Goal: Task Accomplishment & Management: Complete application form

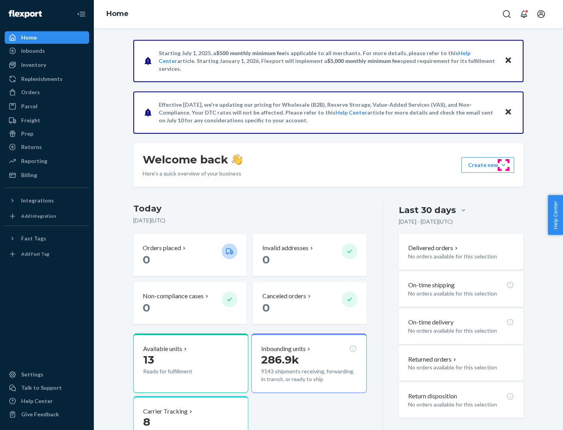
click at [503, 165] on button "Create new Create new inbound Create new order Create new product" at bounding box center [487, 165] width 53 height 16
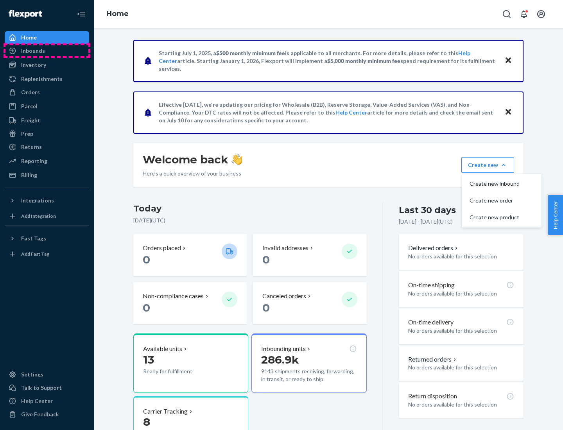
click at [47, 51] on div "Inbounds" at bounding box center [46, 50] width 83 height 11
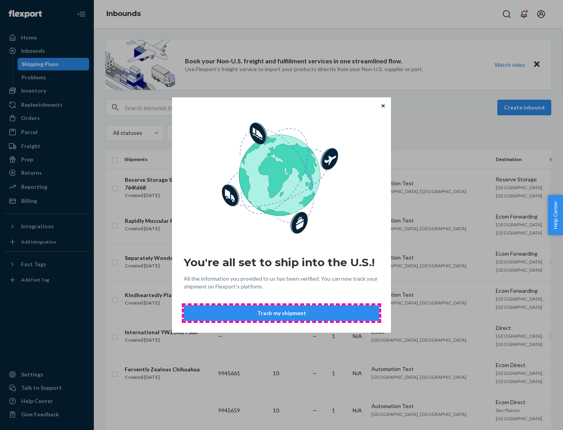
click at [281, 313] on button "Track my shipment" at bounding box center [281, 313] width 195 height 16
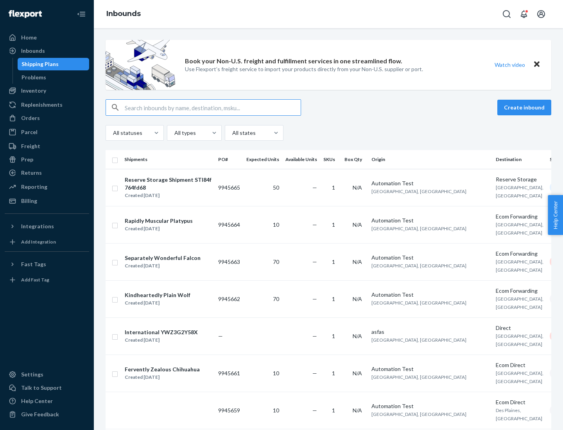
click at [525, 107] on button "Create inbound" at bounding box center [524, 108] width 54 height 16
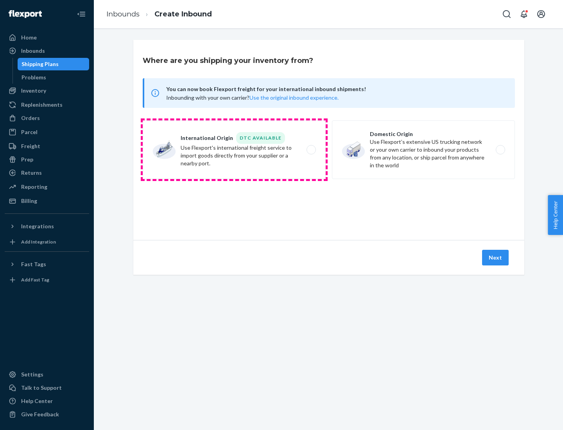
click at [234, 150] on label "International Origin DTC Available Use Flexport's international freight service…" at bounding box center [234, 149] width 183 height 59
click at [311, 150] on input "International Origin DTC Available Use Flexport's international freight service…" at bounding box center [313, 149] width 5 height 5
radio input "true"
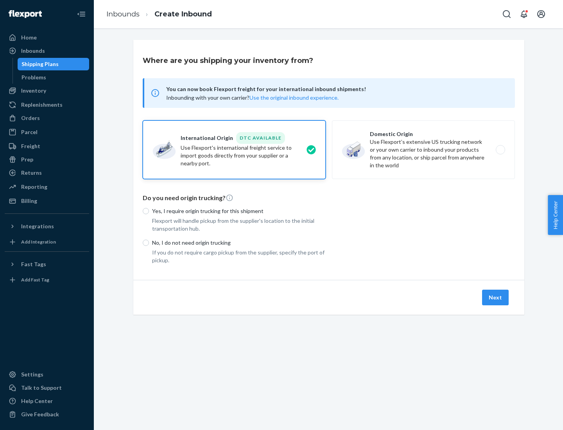
click at [239, 242] on p "No, I do not need origin trucking" at bounding box center [238, 243] width 173 height 8
click at [149, 242] on input "No, I do not need origin trucking" at bounding box center [146, 242] width 6 height 6
radio input "true"
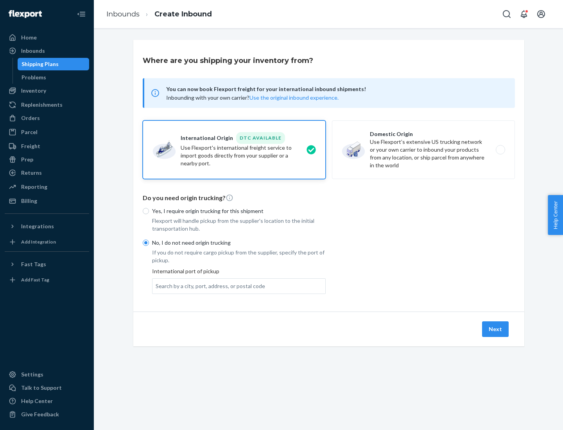
click at [208, 286] on div "Search by a city, port, address, or postal code" at bounding box center [209, 286] width 109 height 8
click at [156, 286] on input "Search by a city, port, address, or postal code" at bounding box center [155, 286] width 1 height 8
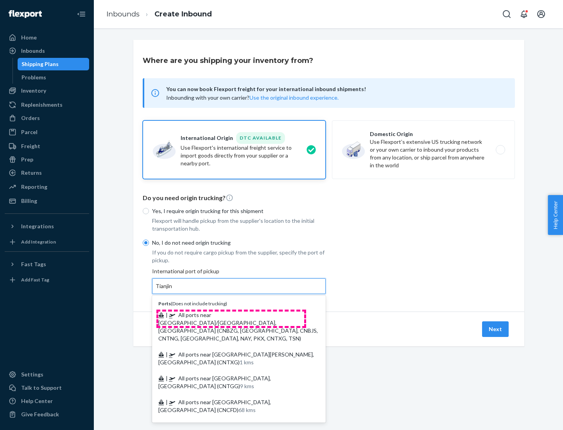
click at [231, 315] on span "| All ports near [GEOGRAPHIC_DATA]/[GEOGRAPHIC_DATA], [GEOGRAPHIC_DATA] (CNBZG,…" at bounding box center [237, 326] width 159 height 30
click at [173, 290] on input "Tianjin" at bounding box center [163, 286] width 17 height 8
type input "All ports near [GEOGRAPHIC_DATA]/[GEOGRAPHIC_DATA], [GEOGRAPHIC_DATA] (CNBZG, […"
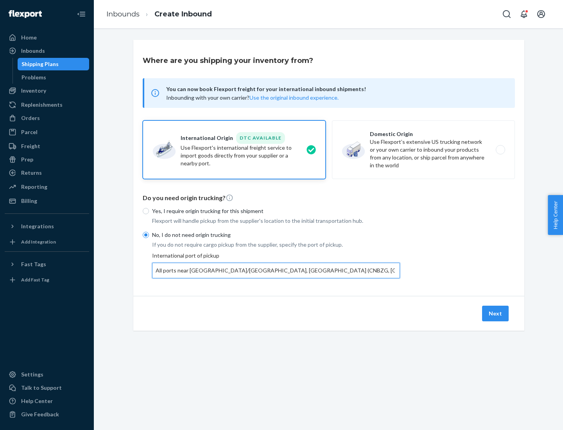
click at [495, 313] on button "Next" at bounding box center [495, 314] width 27 height 16
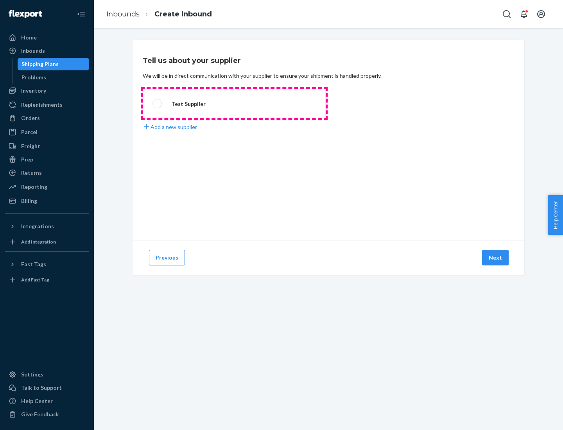
click at [234, 104] on label "Test Supplier" at bounding box center [234, 103] width 183 height 29
click at [157, 104] on input "Test Supplier" at bounding box center [154, 103] width 5 height 5
radio input "true"
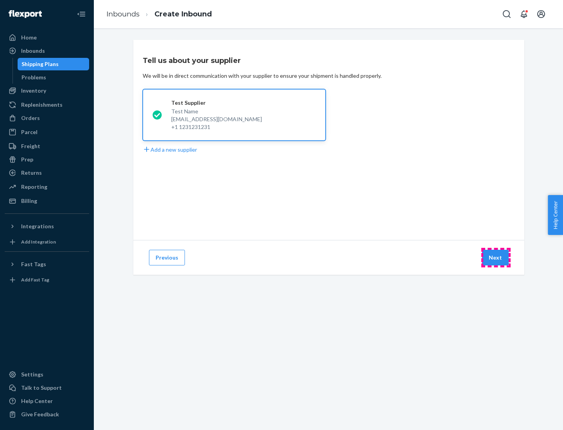
click at [495, 257] on button "Next" at bounding box center [495, 258] width 27 height 16
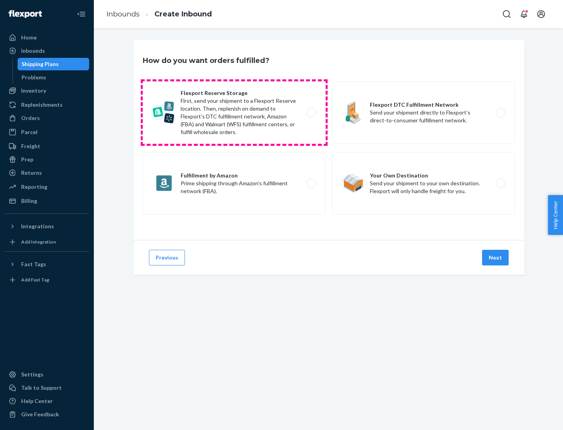
click at [234, 113] on label "Flexport Reserve Storage First, send your shipment to a Flexport Reserve locati…" at bounding box center [234, 112] width 183 height 63
click at [311, 113] on input "Flexport Reserve Storage First, send your shipment to a Flexport Reserve locati…" at bounding box center [313, 112] width 5 height 5
radio input "true"
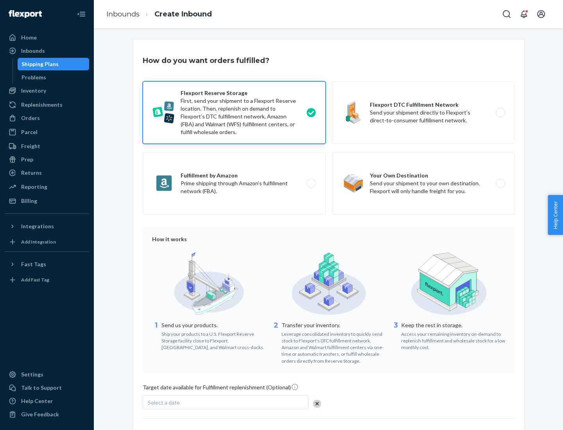
scroll to position [64, 0]
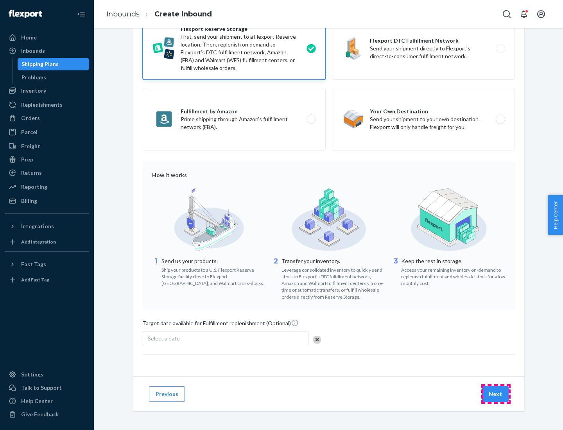
click at [495, 393] on button "Next" at bounding box center [495, 394] width 27 height 16
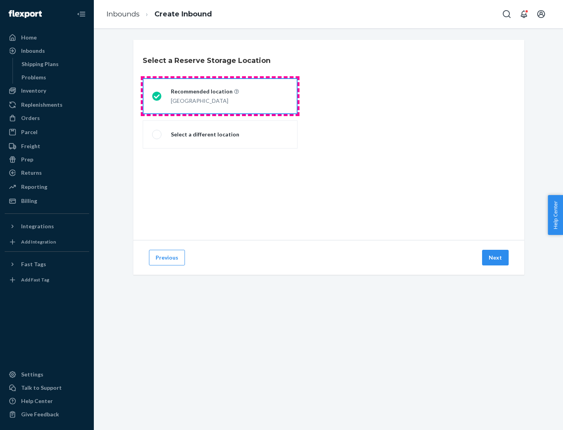
click at [220, 96] on div "[GEOGRAPHIC_DATA]" at bounding box center [205, 99] width 68 height 9
click at [157, 96] on input "Recommended location [GEOGRAPHIC_DATA]" at bounding box center [154, 96] width 5 height 5
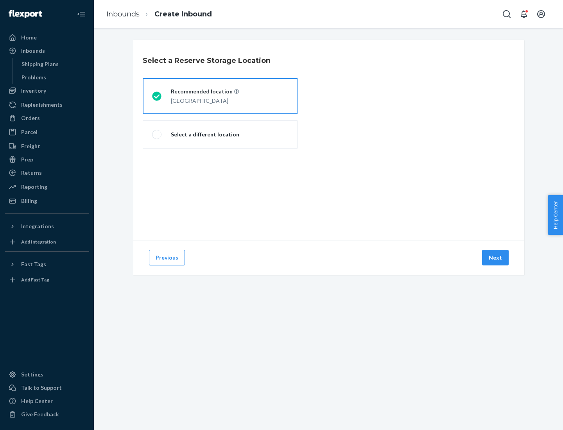
click at [495, 257] on button "Next" at bounding box center [495, 258] width 27 height 16
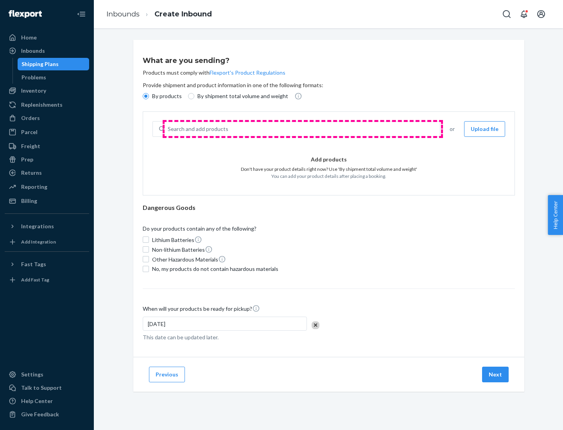
click at [302, 129] on div "Search and add products" at bounding box center [301, 129] width 275 height 14
click at [168, 129] on input "Search and add products" at bounding box center [168, 129] width 1 height 8
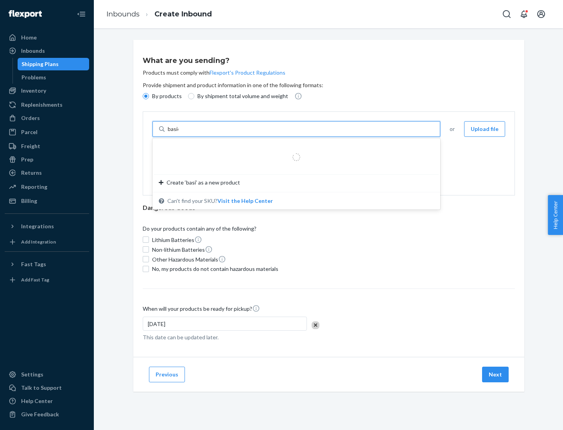
type input "basic"
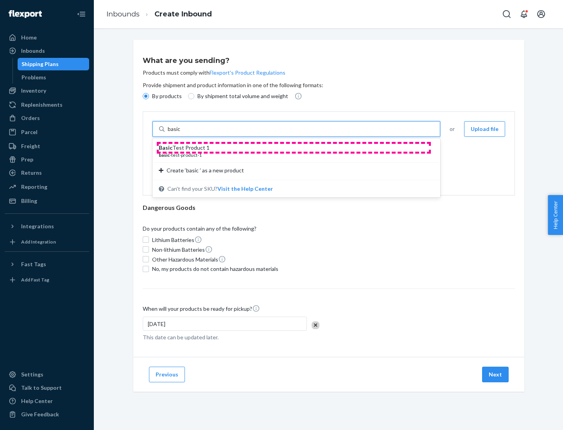
click at [293, 148] on div "Basic Test Product 1" at bounding box center [293, 148] width 269 height 8
click at [182, 133] on input "basic" at bounding box center [175, 129] width 14 height 8
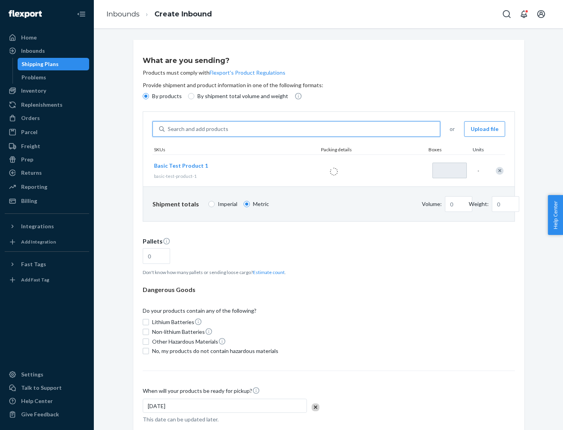
type input "1"
type input "1.09"
type input "3.27"
type input "3"
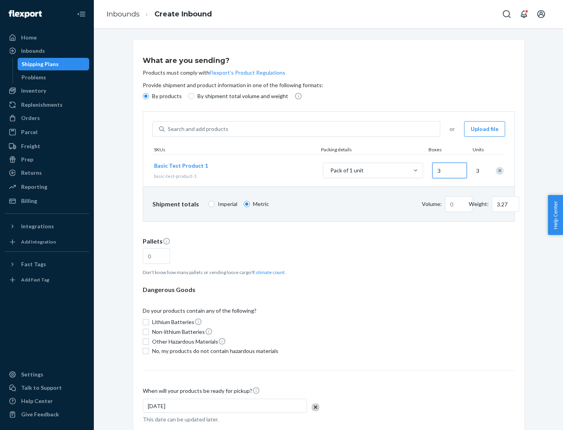
type input "0.01"
type input "32.66"
type input "30"
type input "0.07"
type input "326.59"
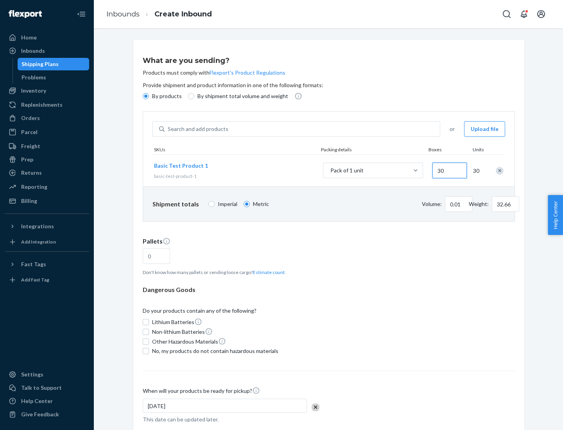
type input "300"
type input "0.68"
type input "3265.86"
type input "3000"
type input "1.09"
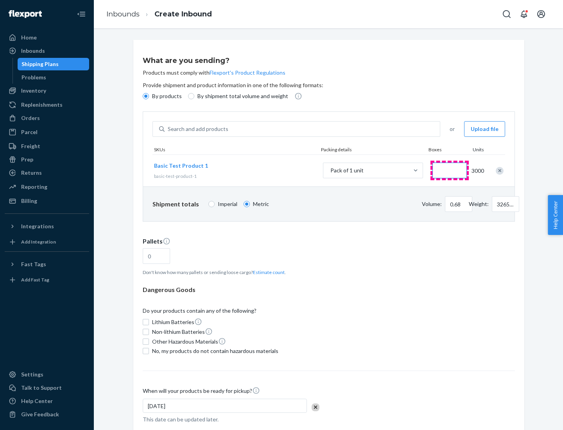
type input "1"
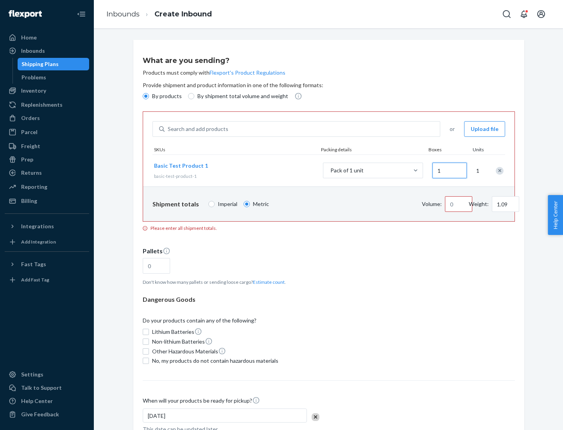
type input "10.89"
type input "10"
type input "0.02"
type input "108.86"
type input "100"
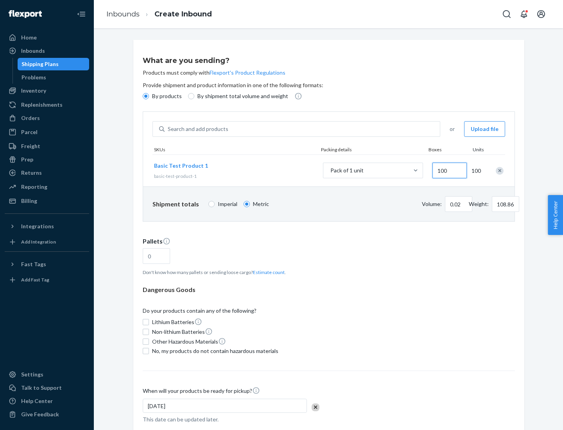
type input "0.23"
type input "1088.62"
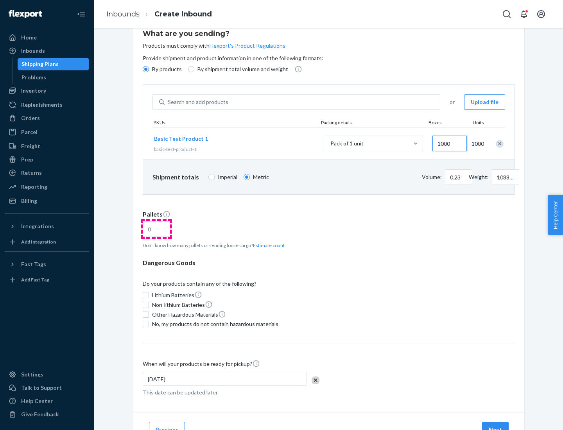
type input "1000"
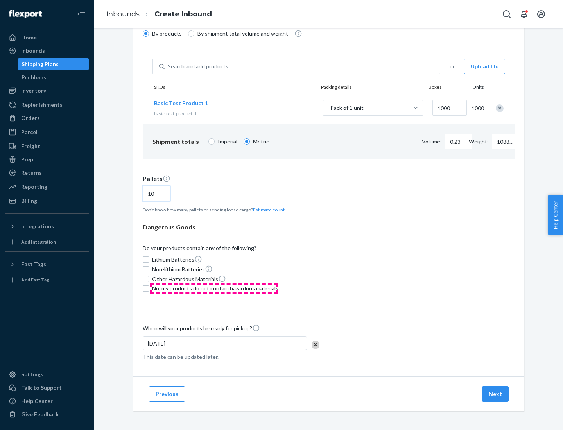
type input "10"
click at [214, 288] on span "No, my products do not contain hazardous materials" at bounding box center [215, 288] width 126 height 8
click at [149, 288] on input "No, my products do not contain hazardous materials" at bounding box center [146, 288] width 6 height 6
checkbox input "true"
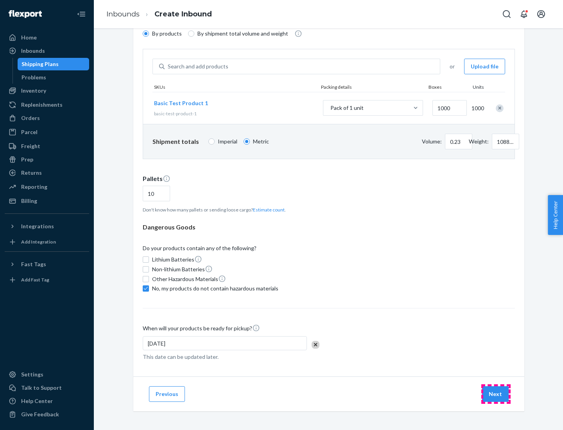
click at [495, 394] on button "Next" at bounding box center [495, 394] width 27 height 16
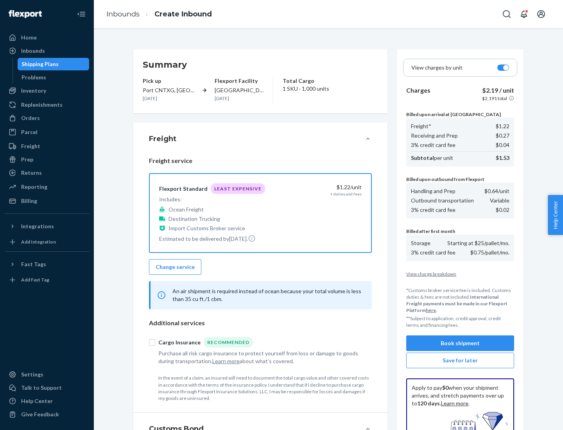
scroll to position [114, 0]
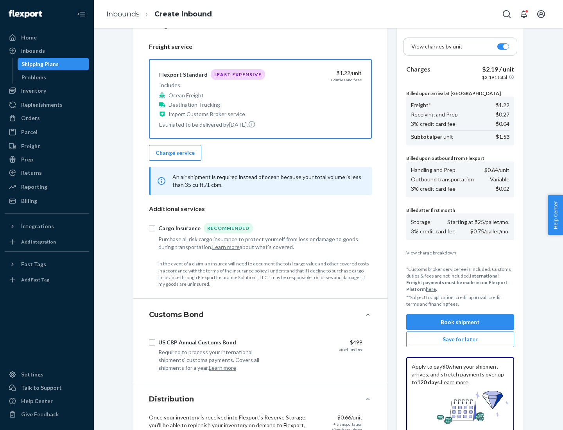
click at [460, 322] on button "Book shipment" at bounding box center [460, 322] width 108 height 16
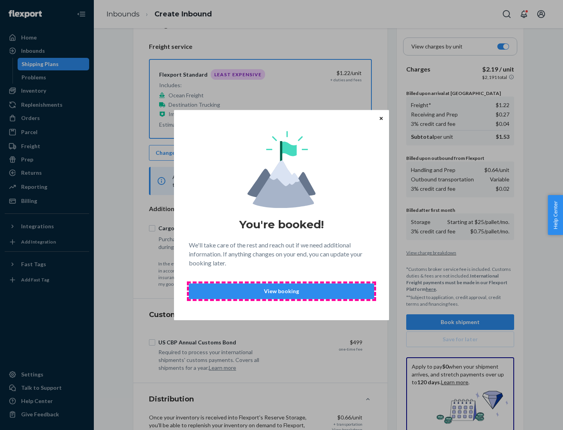
click at [281, 291] on p "View booking" at bounding box center [281, 291] width 172 height 8
